Goal: Find specific page/section: Find specific page/section

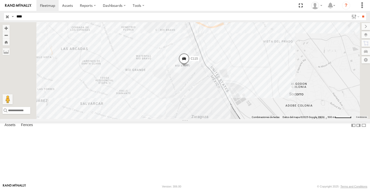
drag, startPoint x: 231, startPoint y: 102, endPoint x: 229, endPoint y: 89, distance: 13.9
click at [229, 89] on div "C115" at bounding box center [185, 70] width 370 height 97
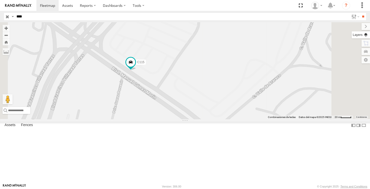
click at [363, 35] on label at bounding box center [361, 34] width 18 height 7
click at [0, 0] on span "Basemaps" at bounding box center [0, 0] width 0 height 0
click at [0, 0] on span "Terrain" at bounding box center [0, 0] width 0 height 0
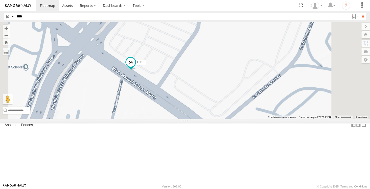
click at [0, 0] on span "Satellite" at bounding box center [0, 0] width 0 height 0
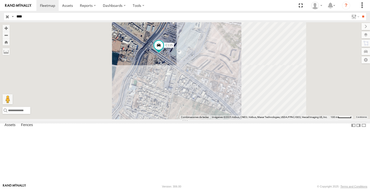
drag, startPoint x: 238, startPoint y: 66, endPoint x: 231, endPoint y: 77, distance: 13.0
click at [232, 77] on div "C115" at bounding box center [185, 70] width 370 height 97
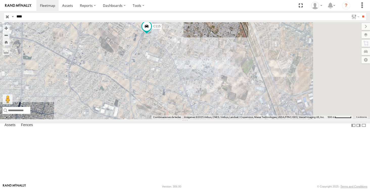
drag, startPoint x: 259, startPoint y: 79, endPoint x: 216, endPoint y: 51, distance: 51.7
click at [233, 57] on div "C115" at bounding box center [185, 70] width 370 height 97
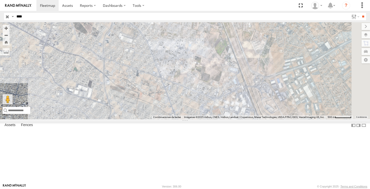
drag, startPoint x: 235, startPoint y: 68, endPoint x: 227, endPoint y: 74, distance: 10.0
click at [227, 74] on div "C115" at bounding box center [185, 70] width 370 height 97
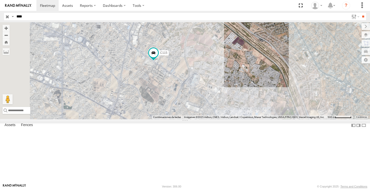
drag, startPoint x: 235, startPoint y: 93, endPoint x: 201, endPoint y: 83, distance: 36.4
click at [201, 83] on div "C115" at bounding box center [185, 70] width 370 height 97
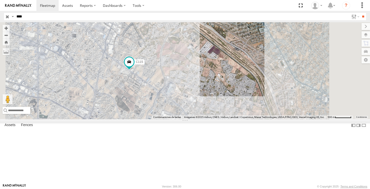
drag, startPoint x: 239, startPoint y: 111, endPoint x: 224, endPoint y: 99, distance: 18.7
click at [227, 101] on div "C115" at bounding box center [185, 70] width 370 height 97
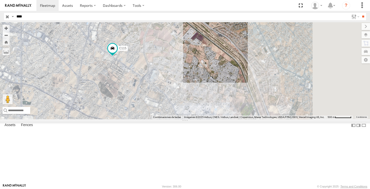
drag, startPoint x: 211, startPoint y: 98, endPoint x: 200, endPoint y: 71, distance: 29.4
click at [200, 71] on div "C115" at bounding box center [185, 70] width 370 height 97
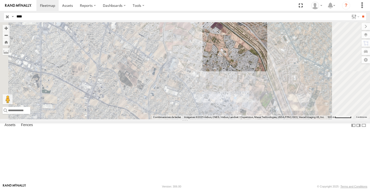
drag, startPoint x: 151, startPoint y: 53, endPoint x: 155, endPoint y: 73, distance: 20.5
click at [155, 73] on div "C115" at bounding box center [185, 70] width 370 height 97
